Goal: Task Accomplishment & Management: Complete application form

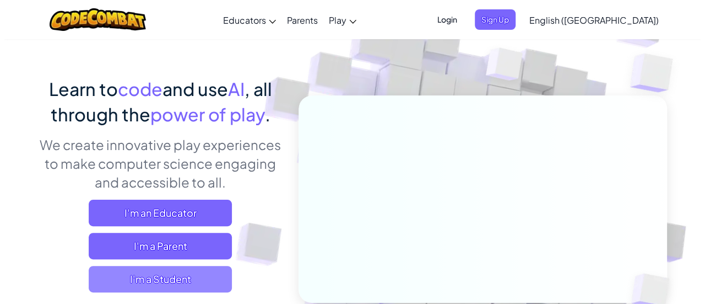
scroll to position [56, 0]
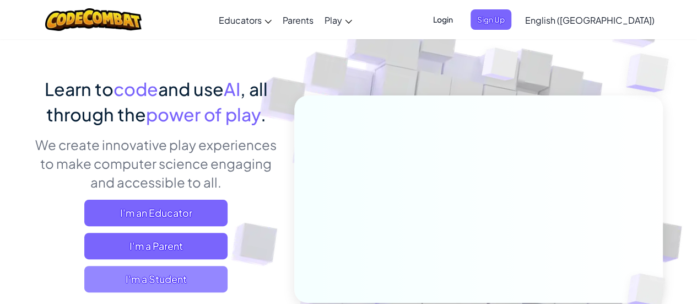
click at [178, 283] on span "I'm a Student" at bounding box center [155, 279] width 143 height 26
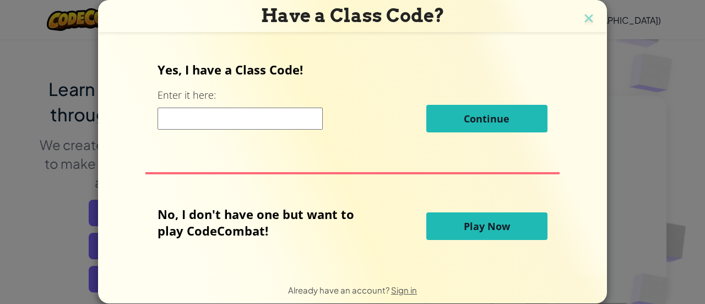
click at [454, 226] on button "Play Now" at bounding box center [486, 226] width 121 height 28
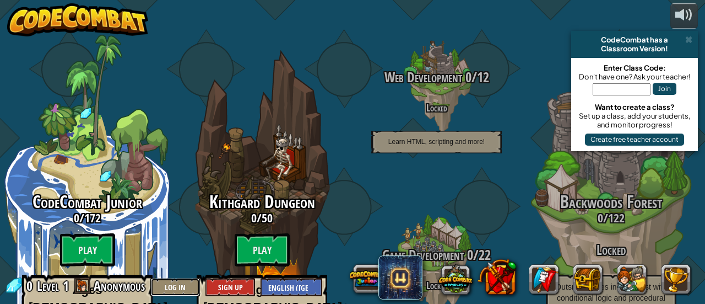
click at [186, 286] on button "Log In" at bounding box center [175, 287] width 50 height 18
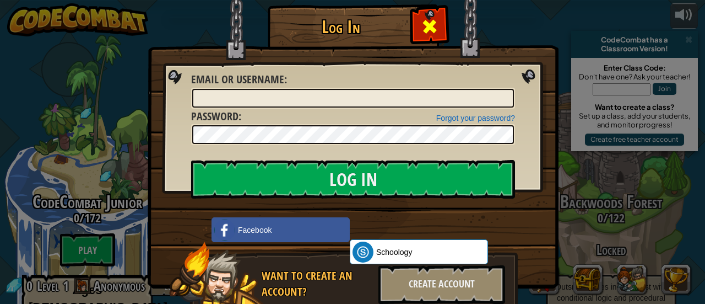
click at [421, 22] on span at bounding box center [430, 27] width 18 height 18
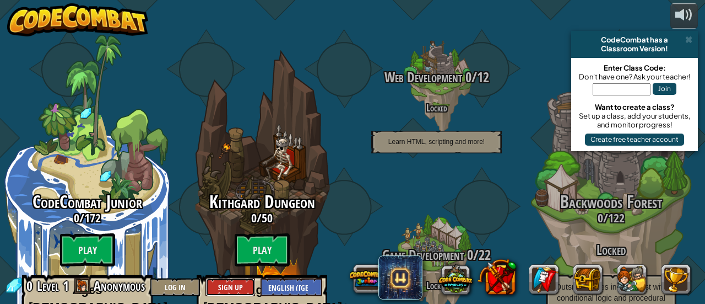
click at [230, 280] on button "Sign Up" at bounding box center [230, 287] width 50 height 18
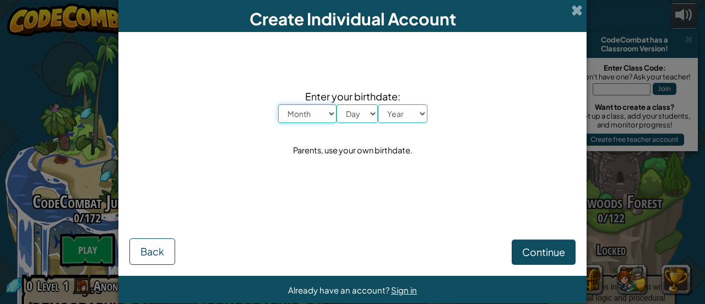
click at [300, 111] on select "Month January February March April May June July August September October Novem…" at bounding box center [307, 113] width 58 height 19
select select "8"
click at [278, 104] on select "Month January February March April May June July August September October Novem…" at bounding box center [307, 113] width 58 height 19
click at [368, 110] on select "Day 1 2 3 4 5 6 7 8 9 10 11 12 13 14 15 16 17 18 19 20 21 22 23 24 25 26 27 28 …" at bounding box center [357, 113] width 41 height 19
select select "3"
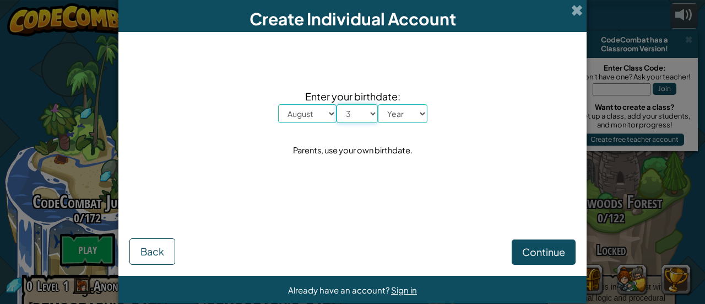
click at [337, 104] on select "Day 1 2 3 4 5 6 7 8 9 10 11 12 13 14 15 16 17 18 19 20 21 22 23 24 25 26 27 28 …" at bounding box center [357, 113] width 41 height 19
click at [410, 109] on select "Year 2025 2024 2023 2022 2021 2020 2019 2018 2017 2016 2015 2014 2013 2012 2011…" at bounding box center [403, 113] width 50 height 19
select select "1998"
click at [378, 104] on select "Year 2025 2024 2023 2022 2021 2020 2019 2018 2017 2016 2015 2014 2013 2012 2011…" at bounding box center [403, 113] width 50 height 19
click at [536, 253] on span "Continue" at bounding box center [543, 251] width 43 height 13
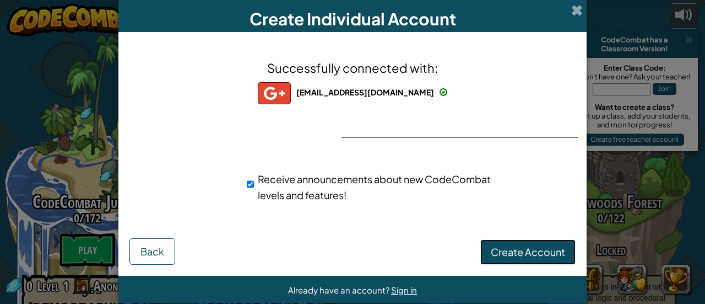
click at [494, 251] on span "Create Account" at bounding box center [528, 251] width 74 height 13
